Goal: Information Seeking & Learning: Learn about a topic

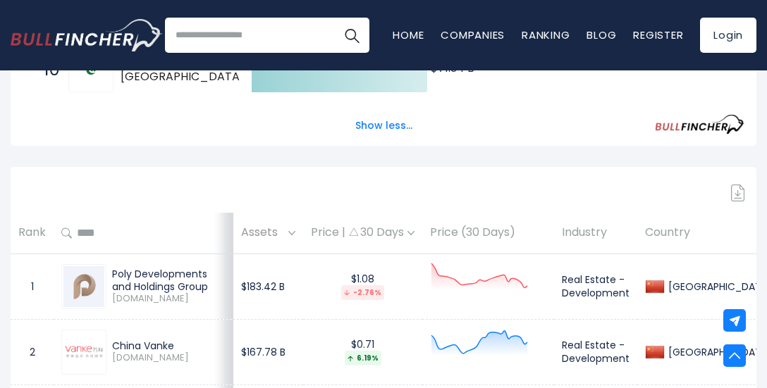
scroll to position [816, 0]
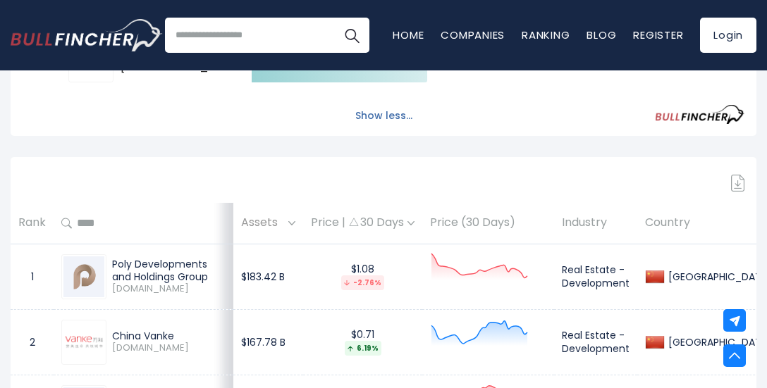
click at [401, 117] on button "Show less..." at bounding box center [384, 115] width 74 height 23
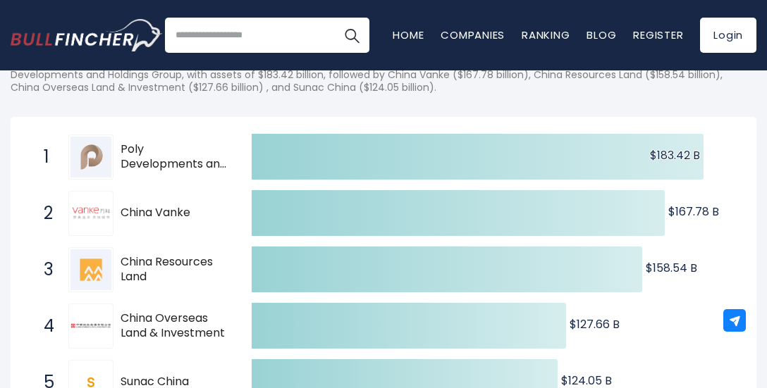
scroll to position [0, 0]
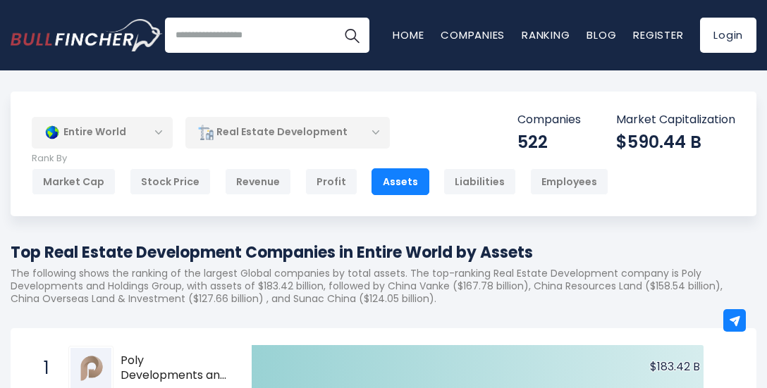
click at [162, 127] on div "Entire World" at bounding box center [102, 132] width 141 height 32
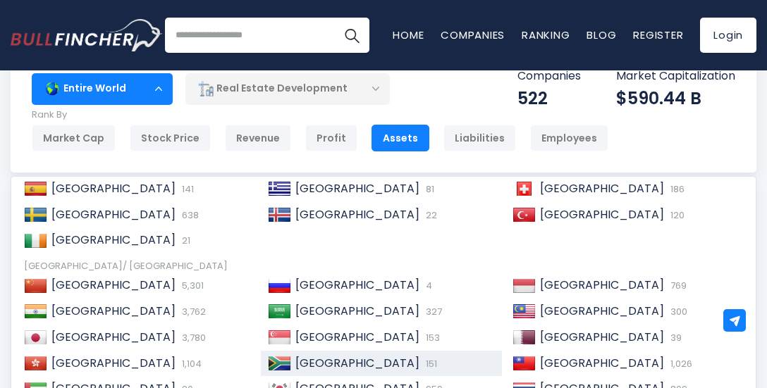
scroll to position [70, 0]
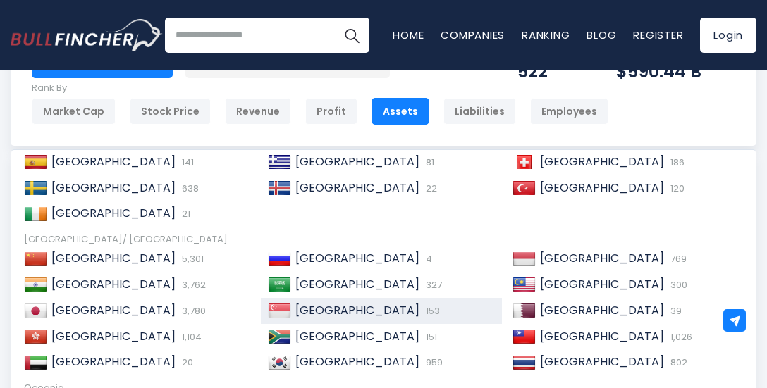
click at [422, 311] on span "153" at bounding box center [431, 310] width 18 height 13
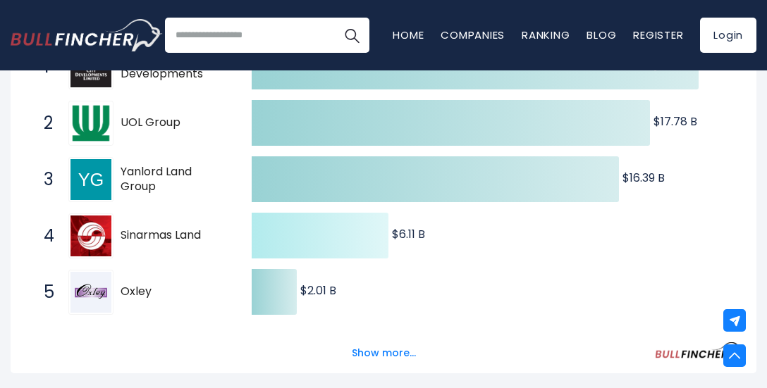
scroll to position [352, 0]
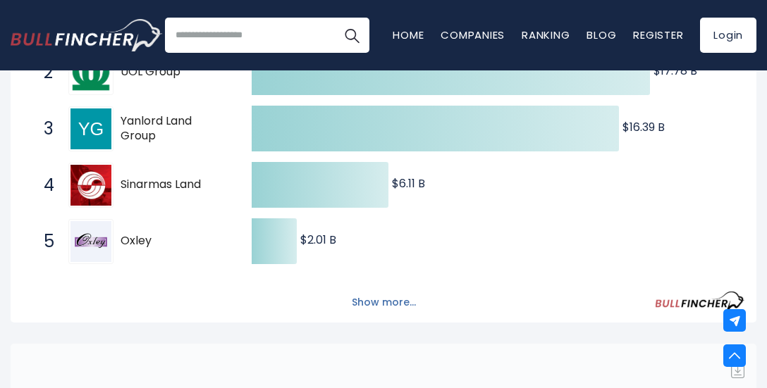
click at [388, 305] on button "Show more..." at bounding box center [383, 302] width 81 height 23
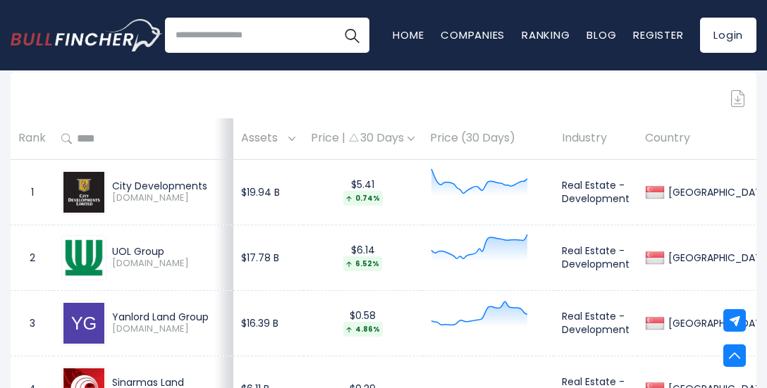
scroll to position [705, 0]
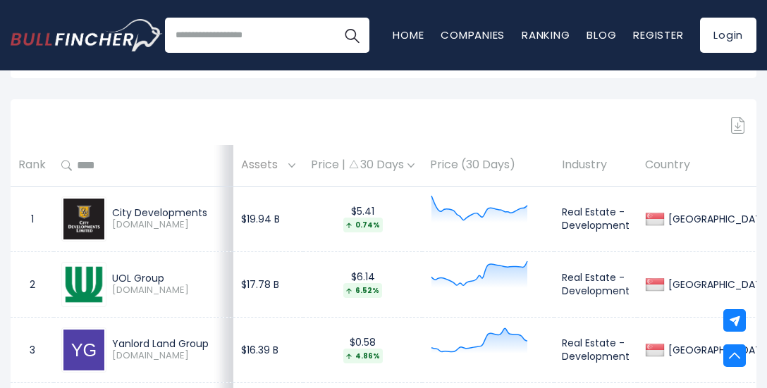
click at [357, 213] on div "$5.41 0.74%" at bounding box center [363, 218] width 104 height 27
click at [387, 201] on td "$5.41 0.74%" at bounding box center [362, 219] width 119 height 66
click at [390, 165] on div "Price | 30 Days" at bounding box center [363, 165] width 104 height 15
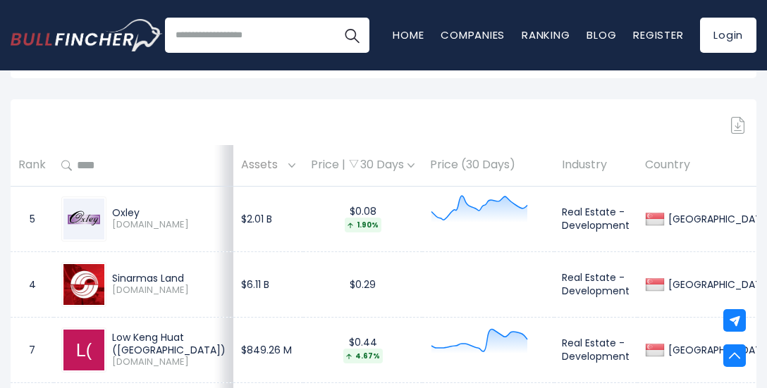
click at [390, 164] on div "Price | 30 Days" at bounding box center [363, 165] width 104 height 15
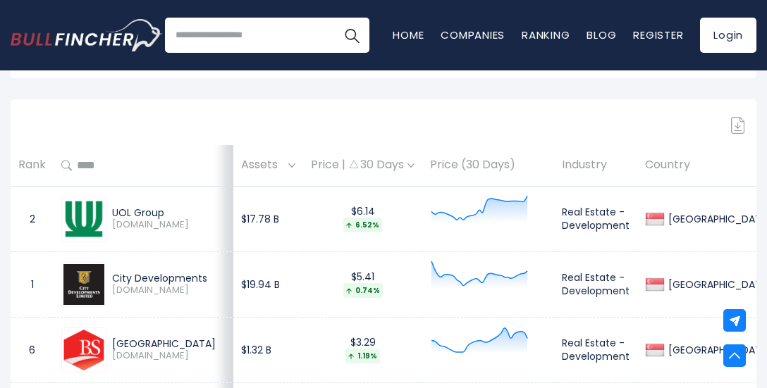
click at [27, 168] on th "Rank" at bounding box center [32, 166] width 43 height 42
click at [303, 165] on th "Price | 30 Days" at bounding box center [362, 166] width 119 height 42
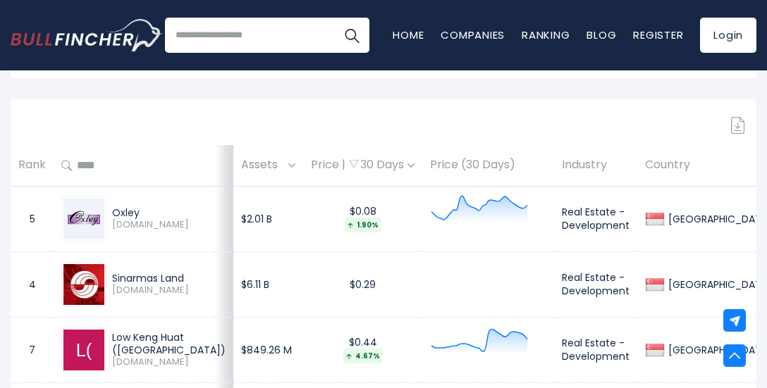
click at [288, 164] on img at bounding box center [291, 165] width 7 height 4
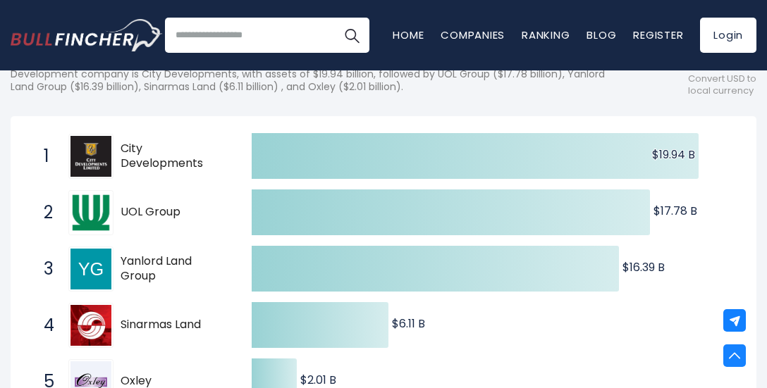
scroll to position [141, 0]
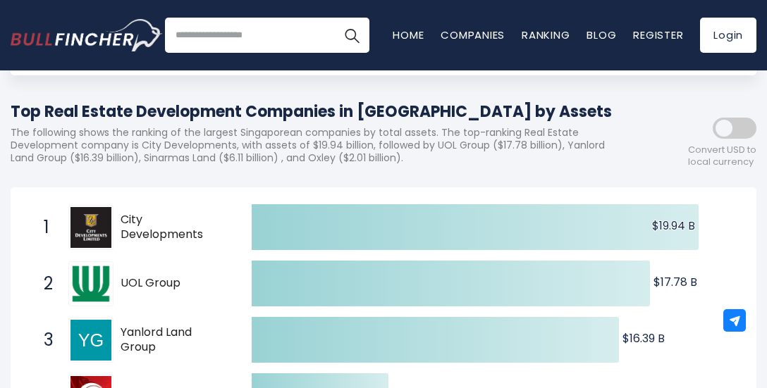
click at [735, 125] on span at bounding box center [734, 128] width 44 height 21
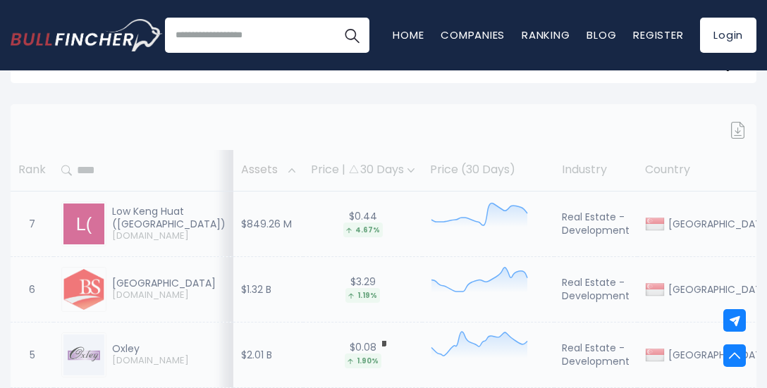
scroll to position [705, 0]
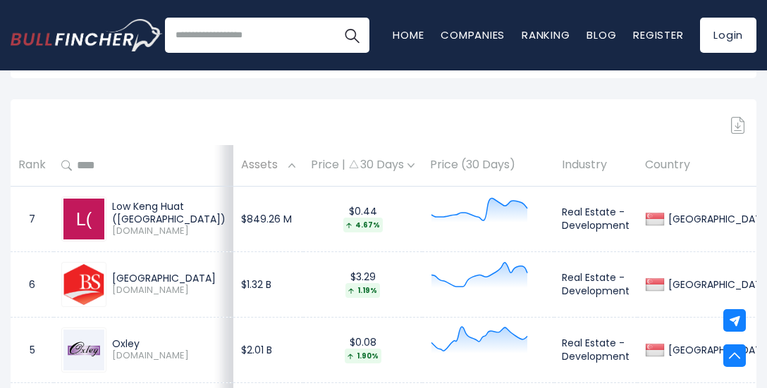
click at [279, 177] on th "Assets" at bounding box center [268, 166] width 70 height 42
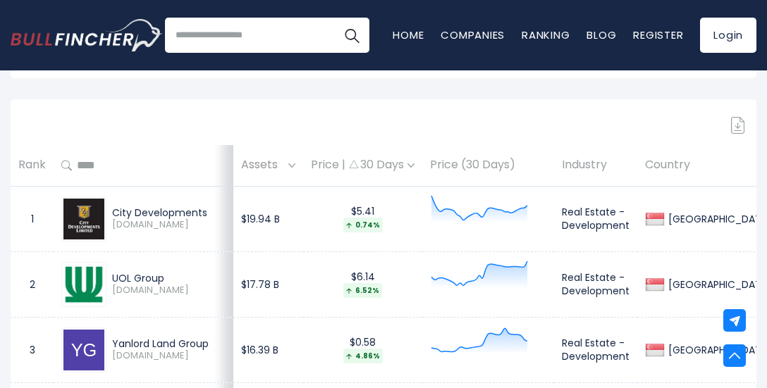
click at [279, 167] on div "Assets" at bounding box center [268, 165] width 54 height 22
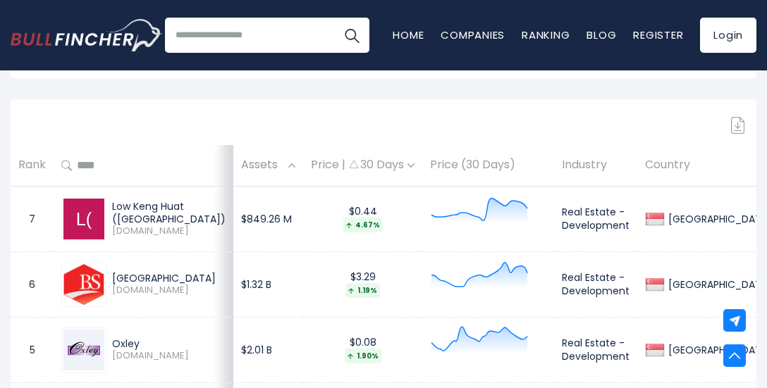
click at [279, 167] on div "Assets" at bounding box center [268, 165] width 54 height 22
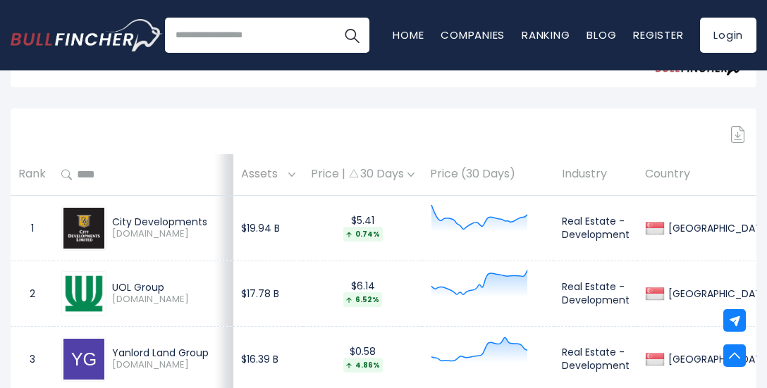
scroll to position [775, 0]
